Goal: Information Seeking & Learning: Check status

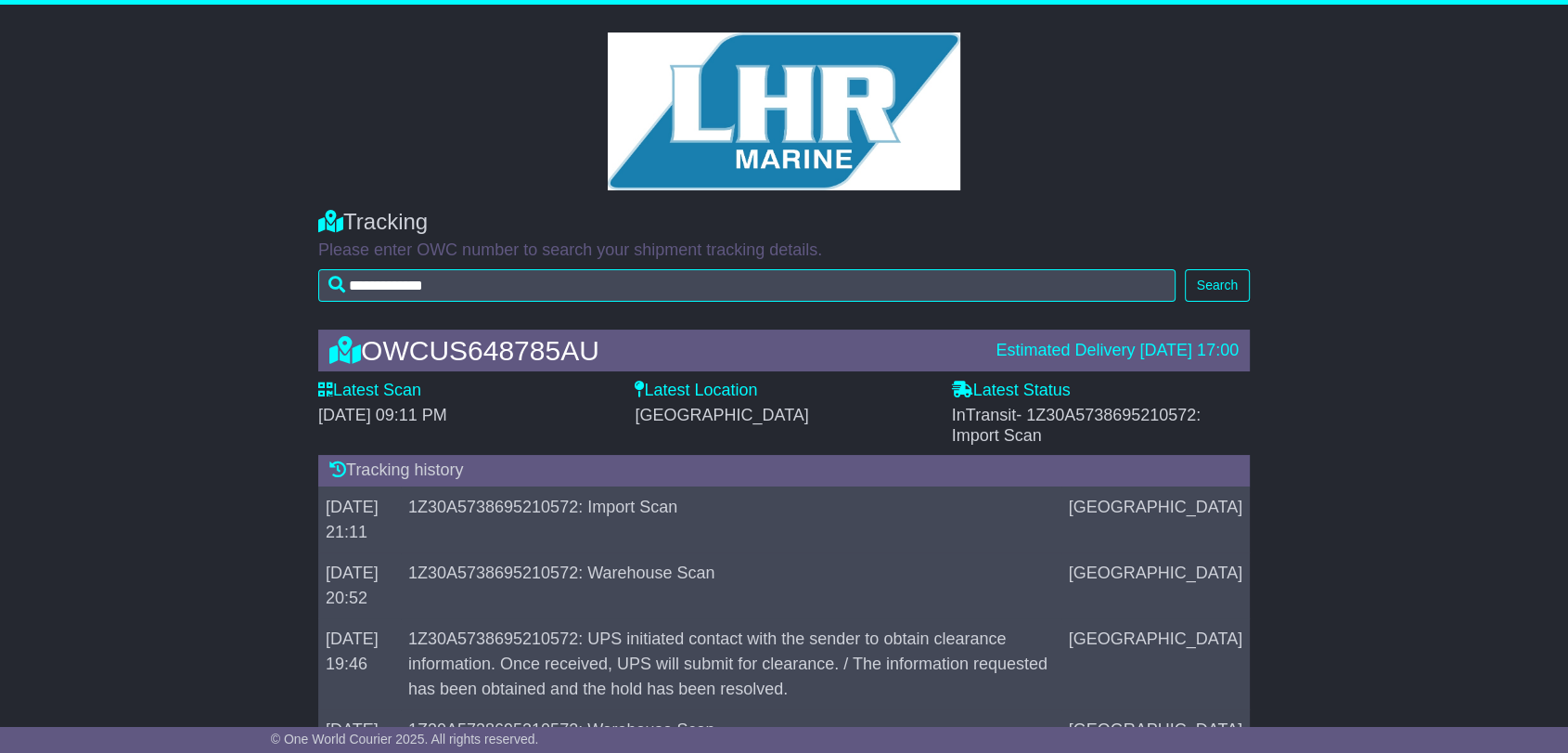
click at [1095, 419] on span "- 1Z30A5738695210572: Import Scan" at bounding box center [1077, 426] width 250 height 39
copy span "1Z30A5738695210572"
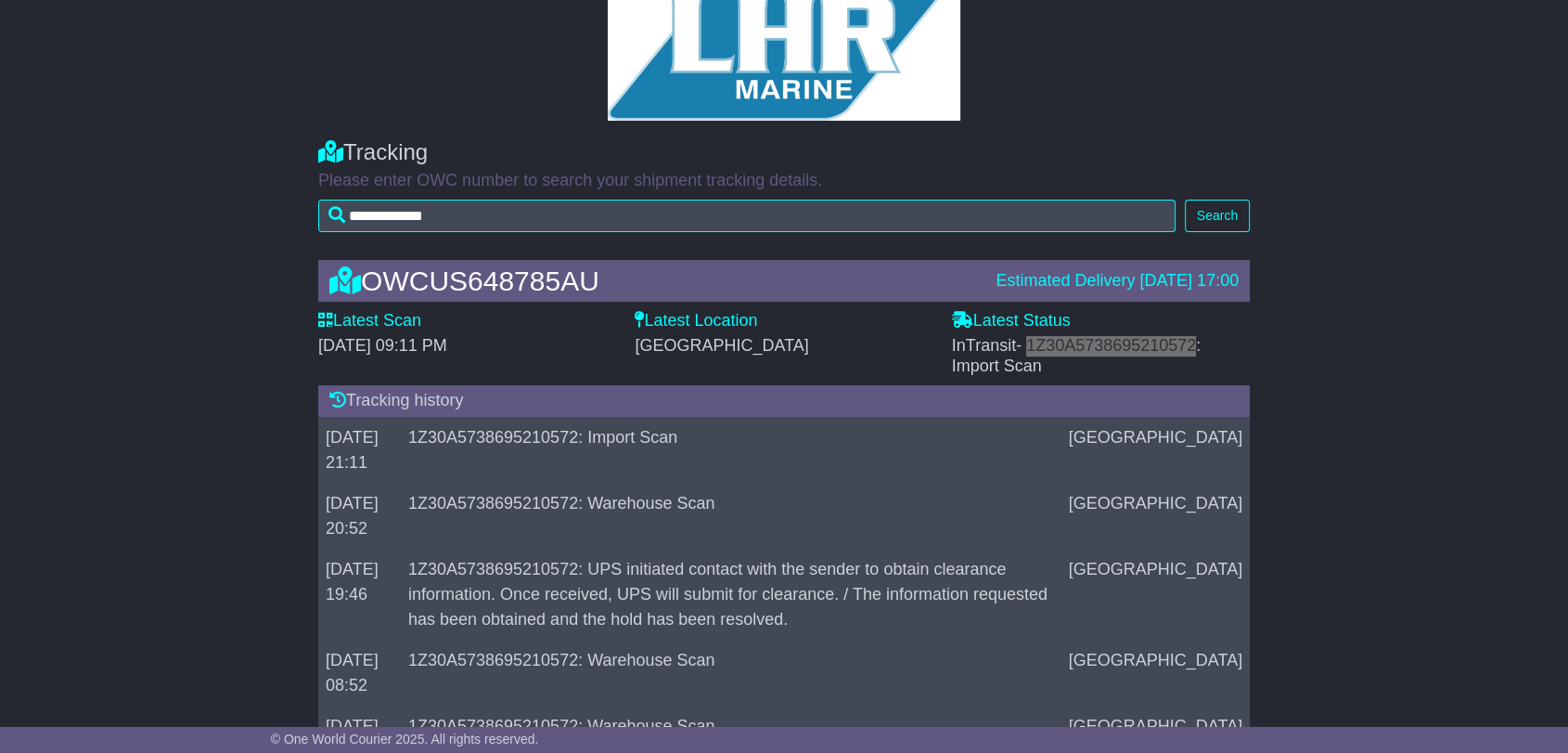
scroll to position [309, 0]
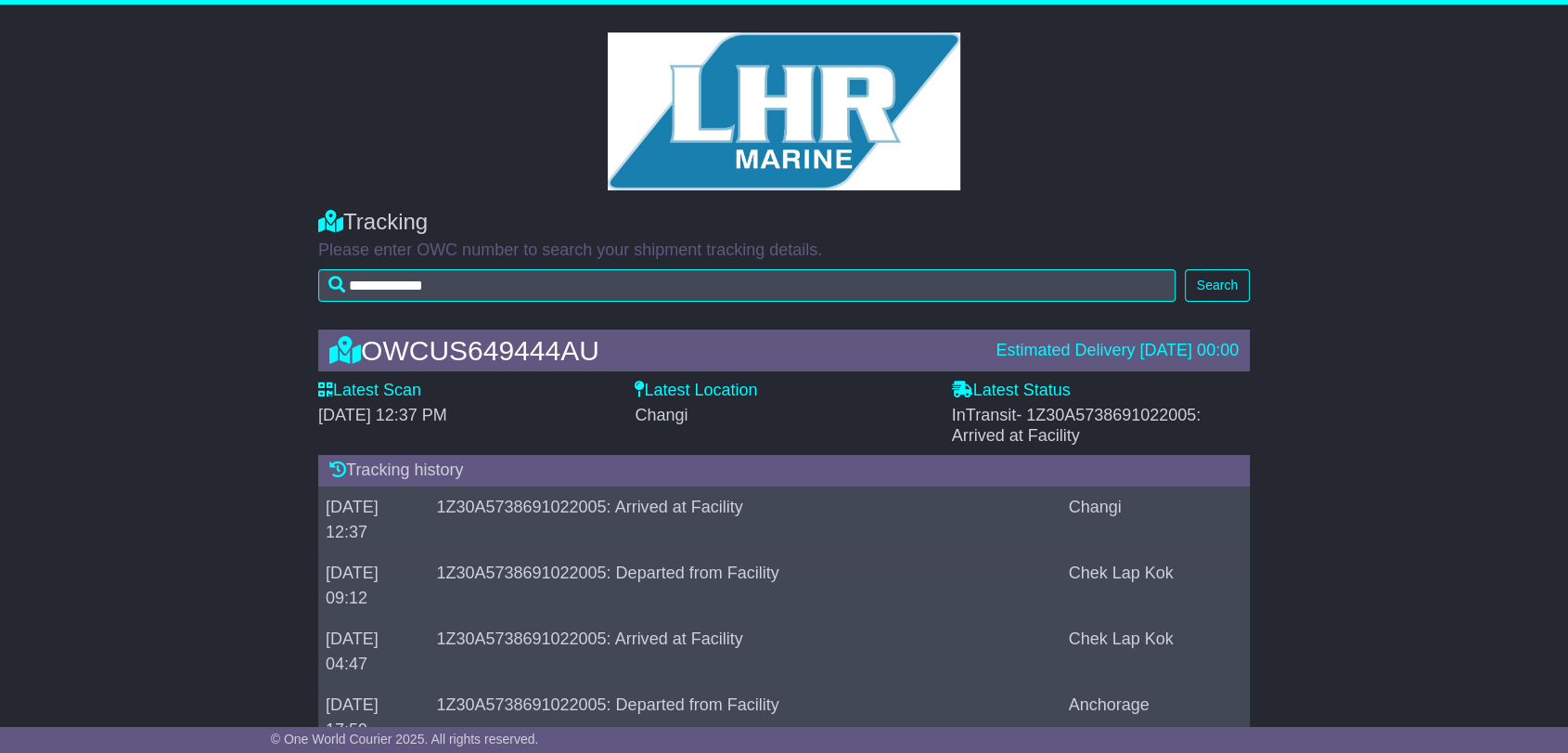
click at [1125, 411] on span "- 1Z30A5738691022005: Arrived at Facility" at bounding box center [1077, 426] width 250 height 39
copy span "1Z30A5738691022005"
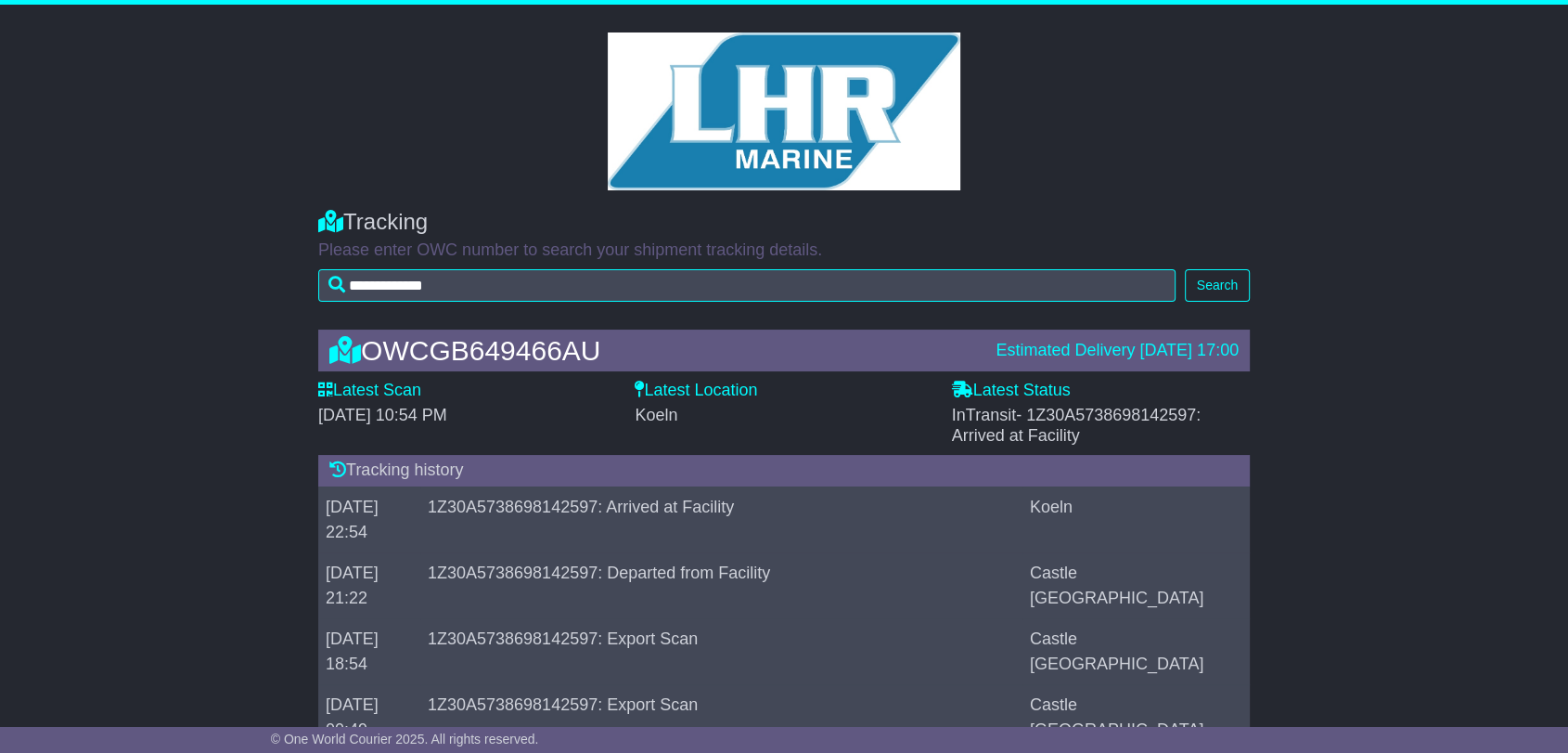
click at [1118, 418] on span "- 1Z30A5738698142597: Arrived at Facility" at bounding box center [1077, 426] width 250 height 39
copy span "1Z30A5738698142597"
